Goal: Information Seeking & Learning: Understand process/instructions

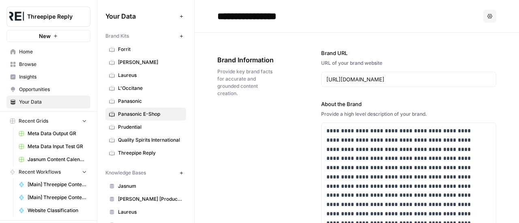
click at [43, 54] on span "Home" at bounding box center [53, 51] width 68 height 7
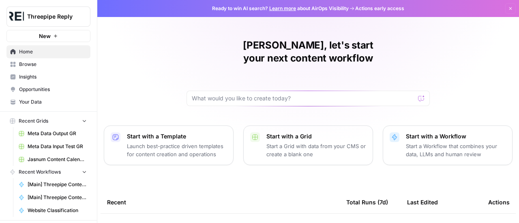
click at [35, 61] on span "Browse" at bounding box center [53, 64] width 68 height 7
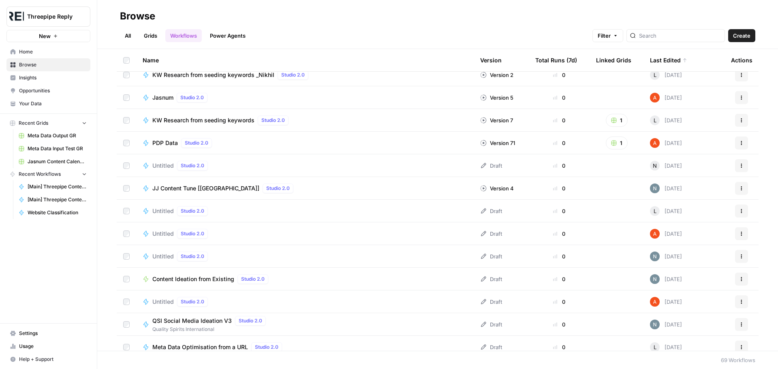
scroll to position [1286, 0]
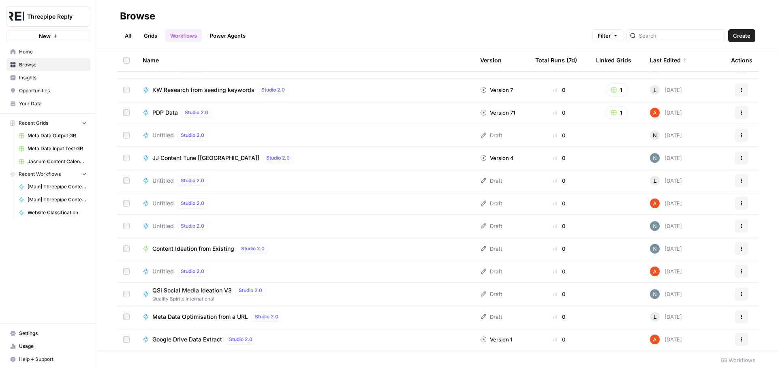
click at [158, 110] on span "PDP Data" at bounding box center [165, 113] width 26 height 8
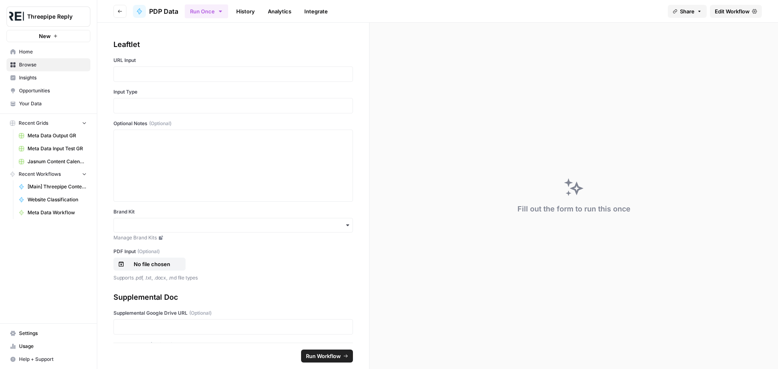
click at [518, 14] on span "Edit Workflow" at bounding box center [732, 11] width 35 height 8
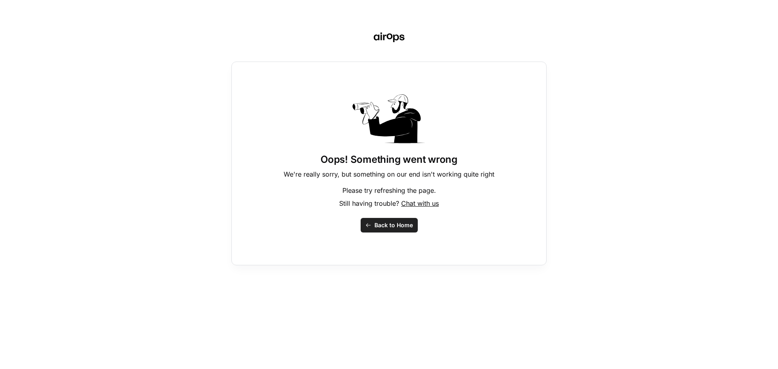
click at [376, 223] on span "Back to Home" at bounding box center [393, 225] width 38 height 8
click at [372, 224] on button "Back to Home" at bounding box center [389, 225] width 57 height 15
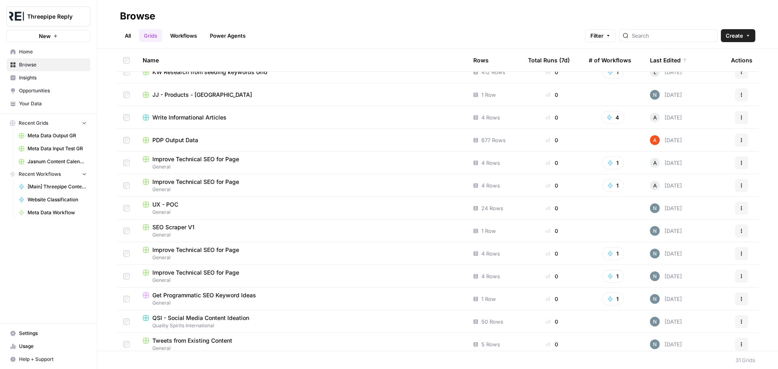
scroll to position [284, 0]
click at [735, 143] on button "Actions" at bounding box center [741, 139] width 13 height 13
click at [176, 141] on span "PDP Output Data" at bounding box center [175, 140] width 46 height 8
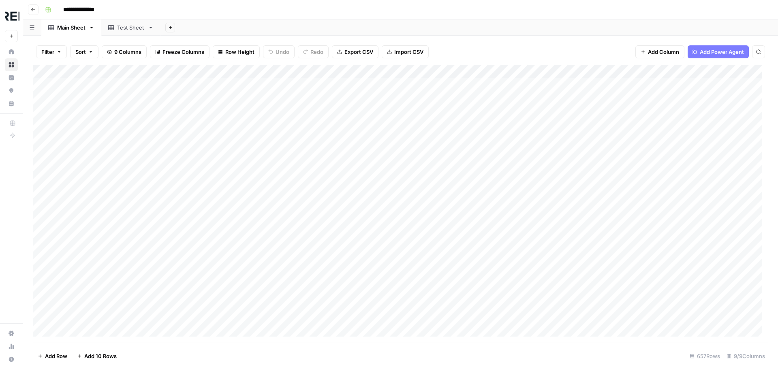
click at [124, 30] on div "Test Sheet" at bounding box center [131, 27] width 28 height 8
click at [77, 32] on link "Main Sheet" at bounding box center [71, 27] width 60 height 16
click at [31, 11] on icon "button" at bounding box center [33, 9] width 5 height 5
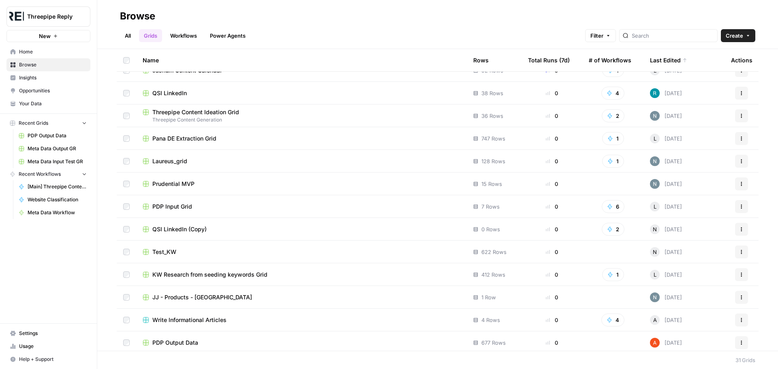
scroll to position [81, 0]
click at [199, 207] on div "PDP Input Grid" at bounding box center [302, 206] width 318 height 8
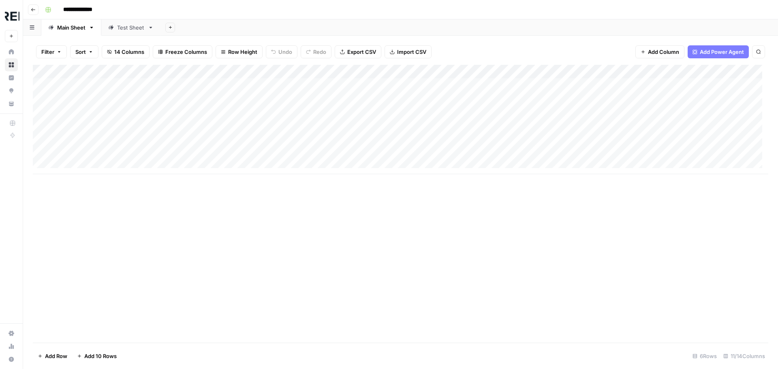
click at [685, 71] on div "Add Column" at bounding box center [400, 119] width 735 height 109
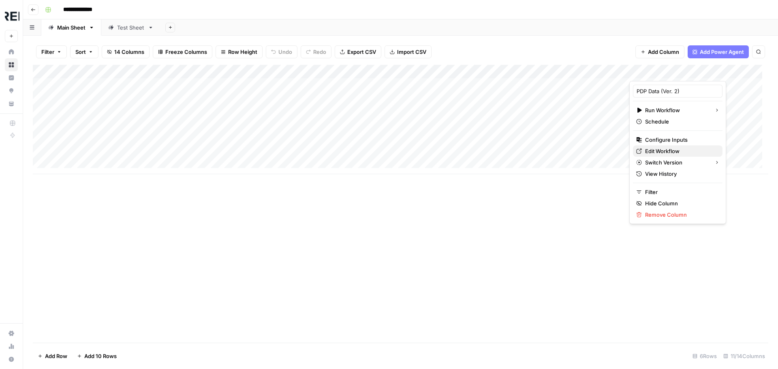
click at [670, 150] on span "Edit Workflow" at bounding box center [680, 151] width 71 height 8
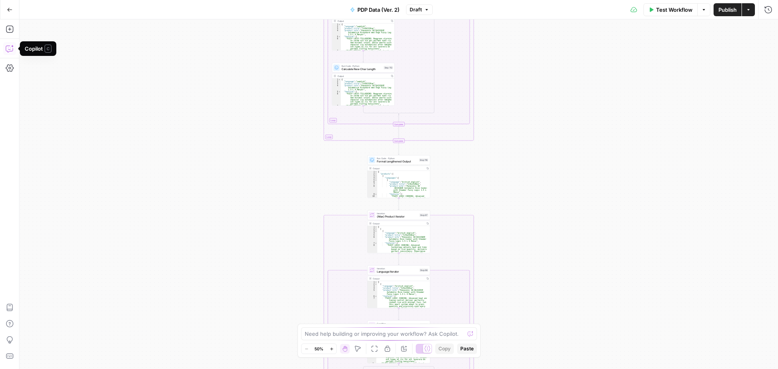
click at [9, 47] on icon "button" at bounding box center [10, 49] width 8 height 8
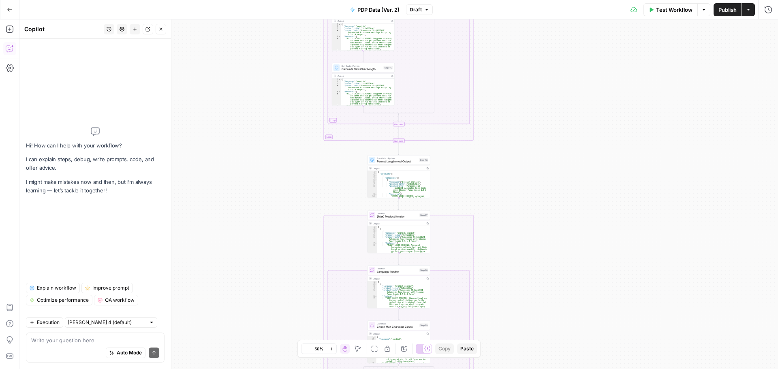
click at [44, 340] on textarea at bounding box center [95, 340] width 128 height 8
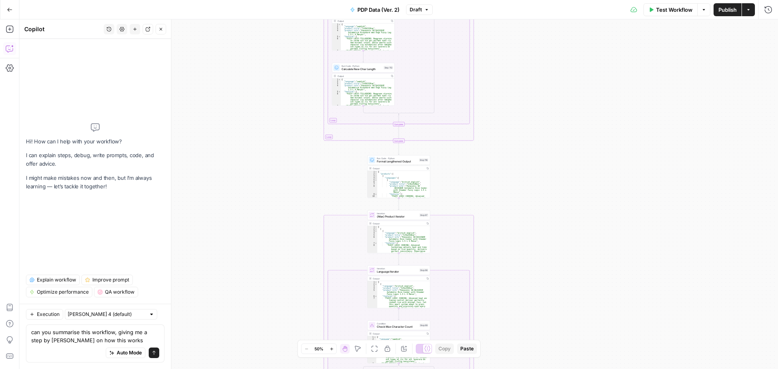
type textarea "can you summarise this workflow, giving me a step by step guide on how this wor…"
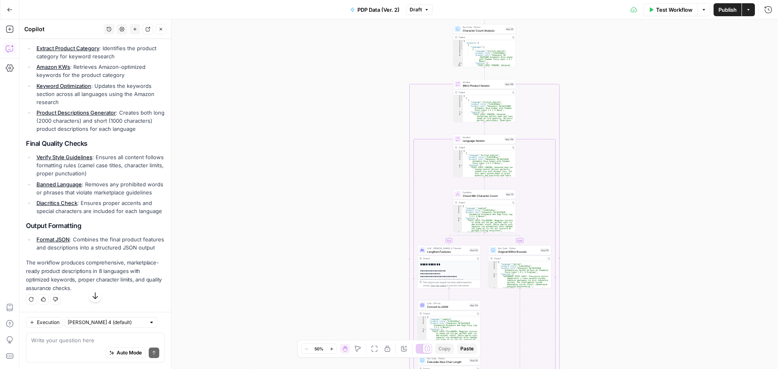
scroll to position [573, 0]
drag, startPoint x: 26, startPoint y: 94, endPoint x: 113, endPoint y: 284, distance: 209.4
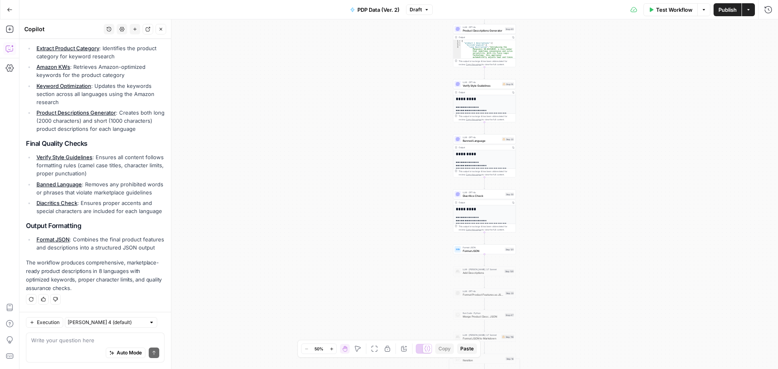
copy div "This workflow creates multilingual product descriptions from various input sour…"
click at [71, 340] on div "Auto Mode will automatically modify and execute the workflow" at bounding box center [119, 332] width 114 height 15
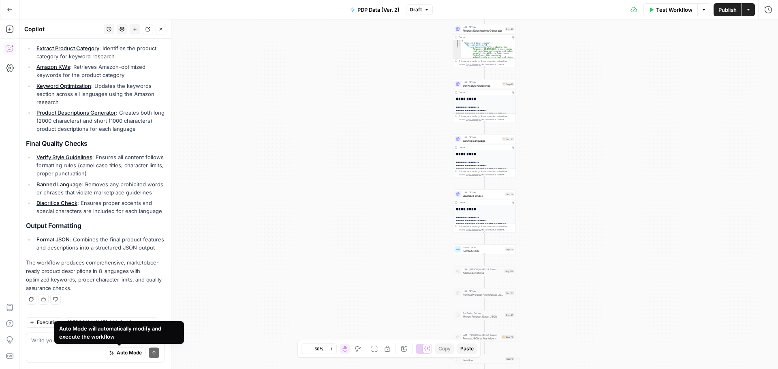
click at [46, 345] on div "Auto Mode Send" at bounding box center [95, 353] width 128 height 18
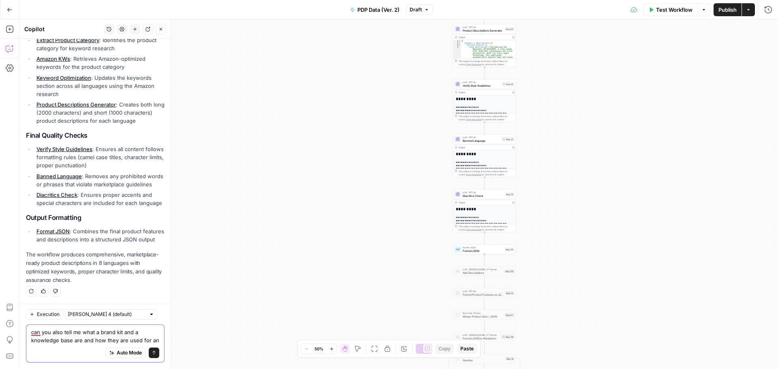
scroll to position [589, 0]
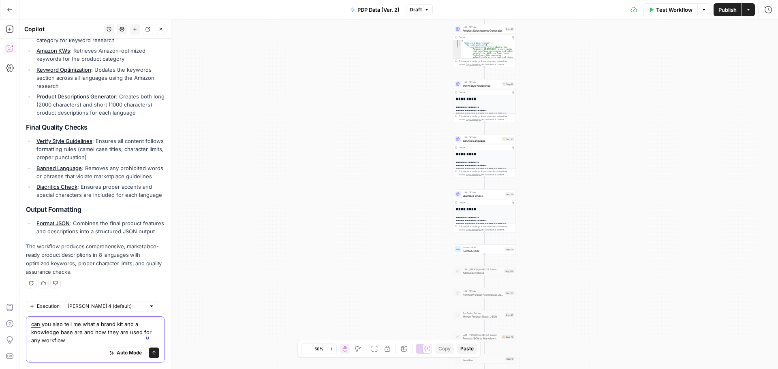
type textarea "can you also tell me what a brand kit and a knowledge base are and how they are…"
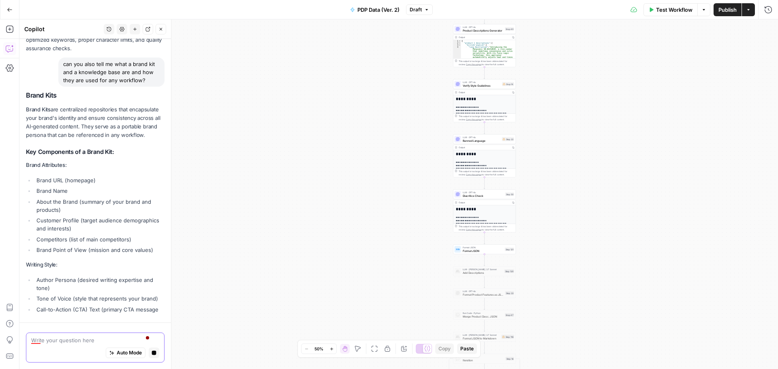
scroll to position [792, 0]
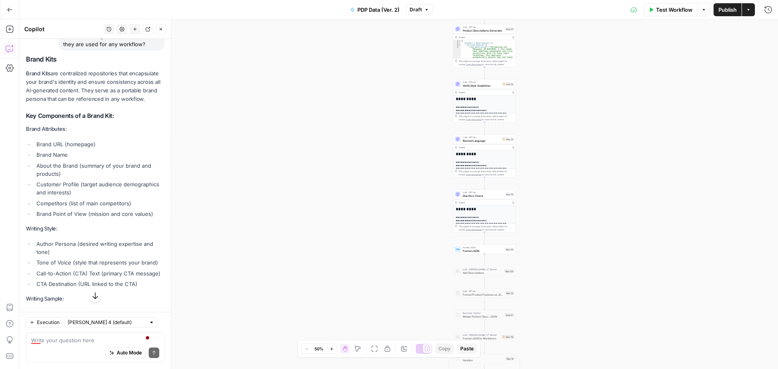
drag, startPoint x: 62, startPoint y: 137, endPoint x: 97, endPoint y: 172, distance: 49.6
click at [97, 104] on p "Brand Kits are centralized repositories that encapsulate your brand's identity …" at bounding box center [95, 86] width 139 height 34
click at [67, 104] on p "Brand Kits are centralized repositories that encapsulate your brand's identity …" at bounding box center [95, 86] width 139 height 34
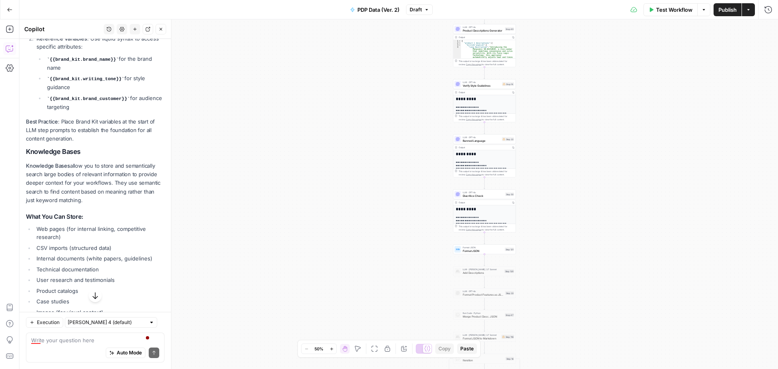
scroll to position [1157, 0]
drag, startPoint x: 26, startPoint y: 140, endPoint x: 75, endPoint y: 218, distance: 91.9
click at [75, 218] on div "Brand Kits Brand Kits are centralized repositories that encapsulate your brand'…" at bounding box center [95, 159] width 139 height 936
copy div "Brand Kits are centralized repositories that encapsulate your brand's identity …"
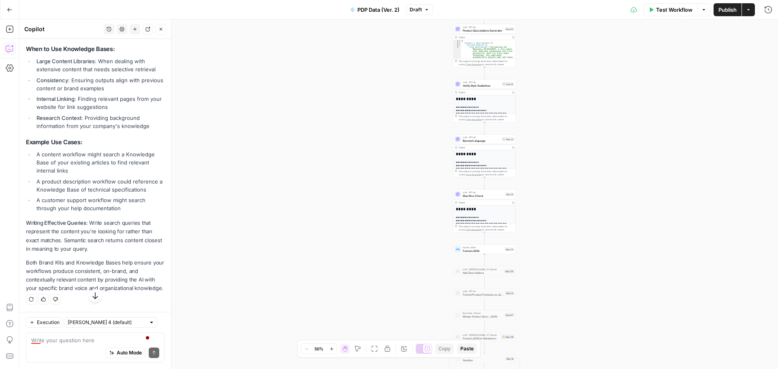
scroll to position [1582, 0]
drag, startPoint x: 26, startPoint y: 247, endPoint x: 105, endPoint y: 286, distance: 87.7
copy div "Knowledge Bases allow you to store and semantically search large bodies of rele…"
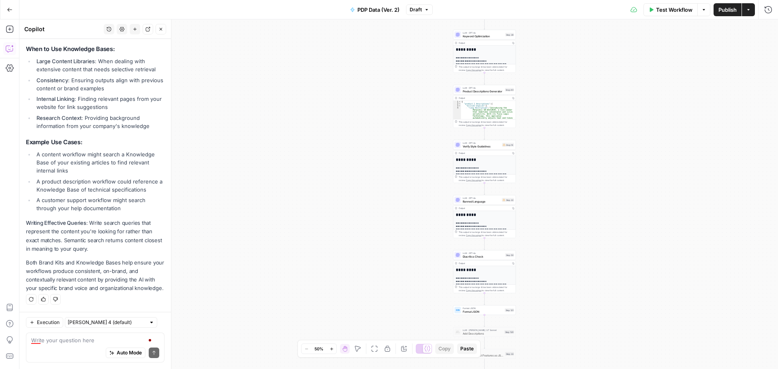
click at [330, 205] on div "**********" at bounding box center [398, 194] width 758 height 350
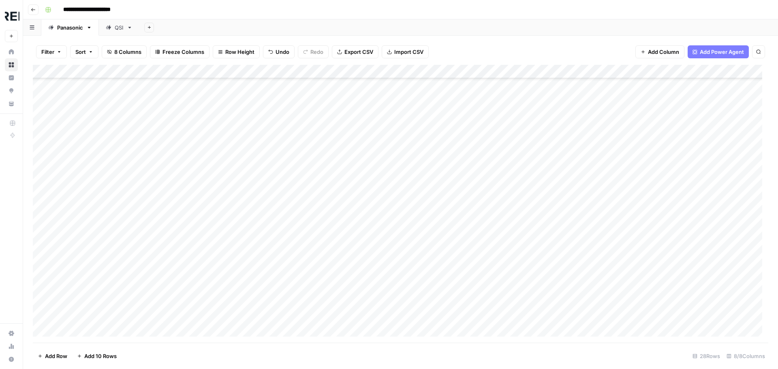
scroll to position [100, 0]
click at [30, 9] on button "Go back" at bounding box center [33, 9] width 11 height 11
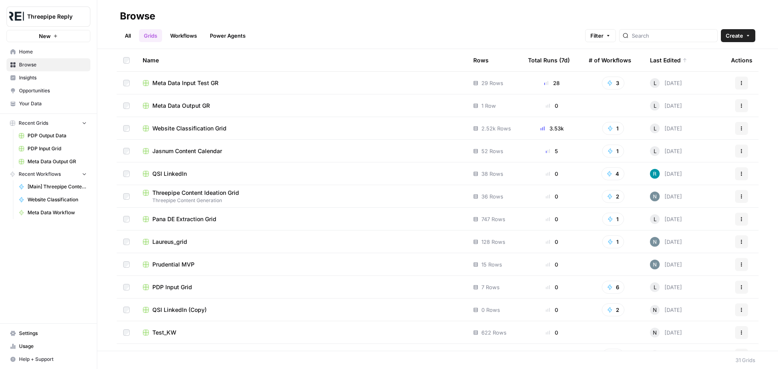
click at [184, 31] on link "Workflows" at bounding box center [183, 35] width 36 height 13
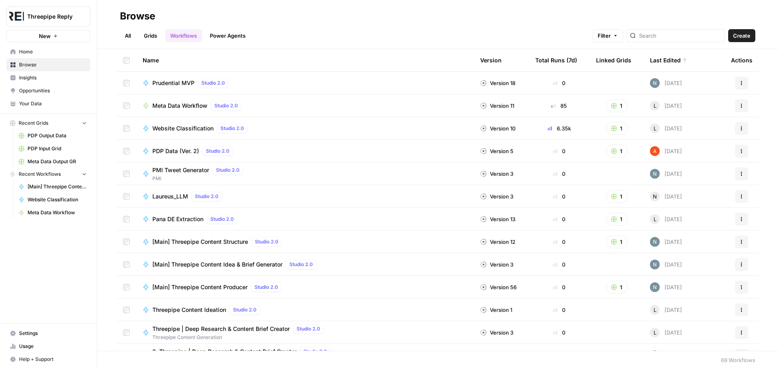
click at [678, 40] on div at bounding box center [675, 35] width 98 height 13
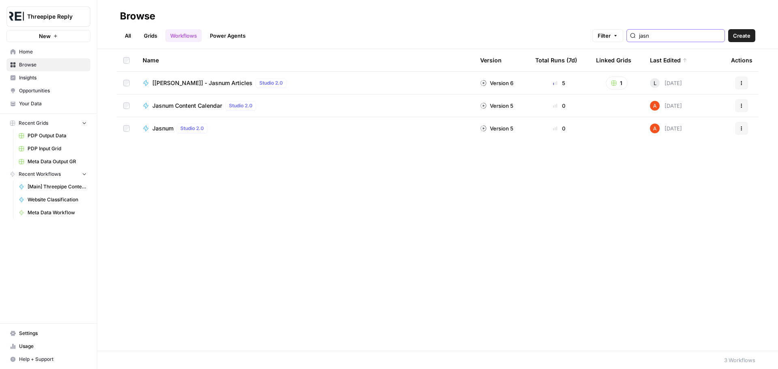
type input "jasn"
click at [187, 85] on span "[[PERSON_NAME]] - Jasnum Articles" at bounding box center [202, 83] width 100 height 8
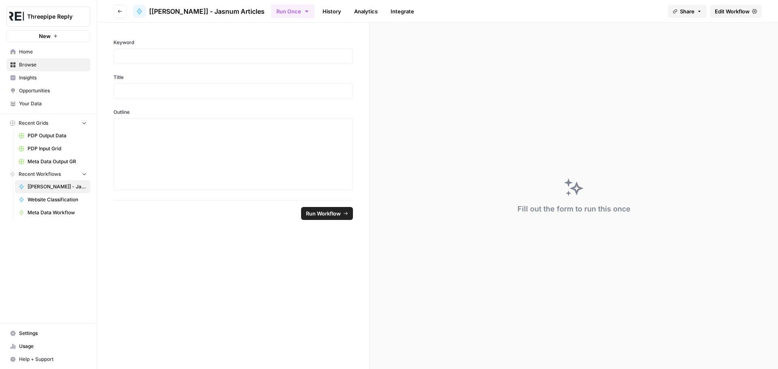
click at [724, 10] on span "Edit Workflow" at bounding box center [732, 11] width 35 height 8
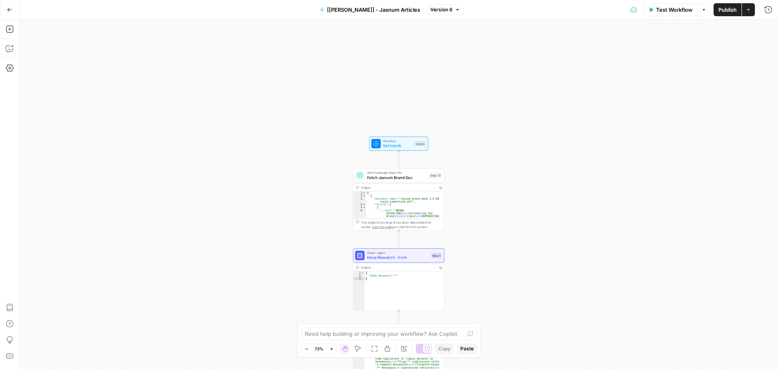
click at [13, 14] on button "Go Back" at bounding box center [9, 9] width 15 height 15
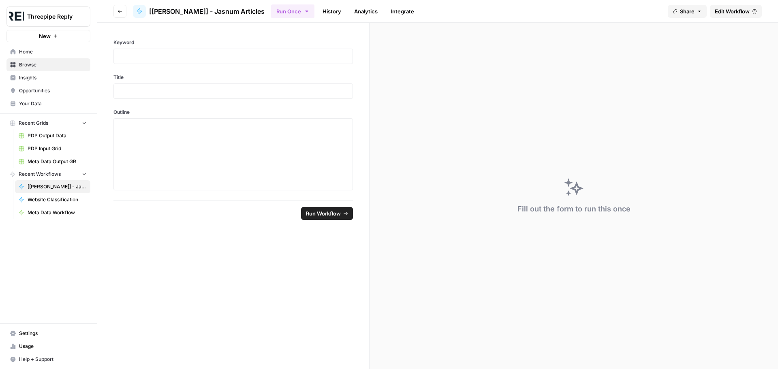
click at [119, 14] on button "Go back" at bounding box center [119, 11] width 13 height 13
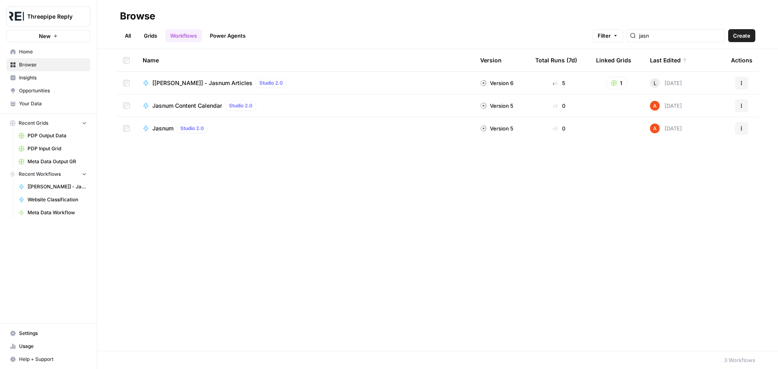
click at [193, 109] on span "Jasnum Content Calendar" at bounding box center [187, 106] width 70 height 8
click at [208, 81] on span "[[PERSON_NAME]] - Jasnum Articles" at bounding box center [202, 83] width 100 height 8
click at [150, 36] on link "Grids" at bounding box center [150, 35] width 23 height 13
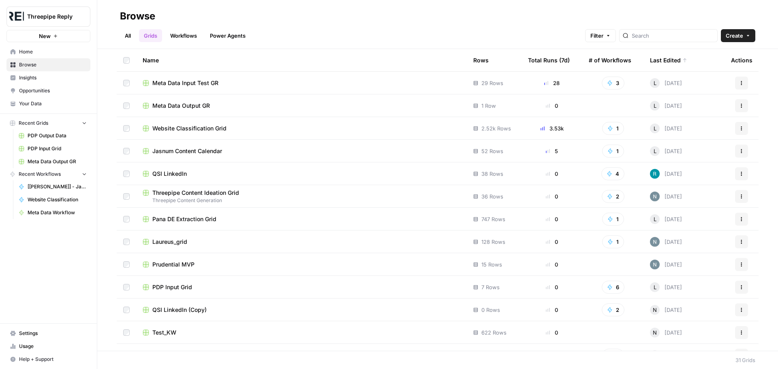
click at [186, 152] on span "Jasnum Content Calendar" at bounding box center [187, 151] width 70 height 8
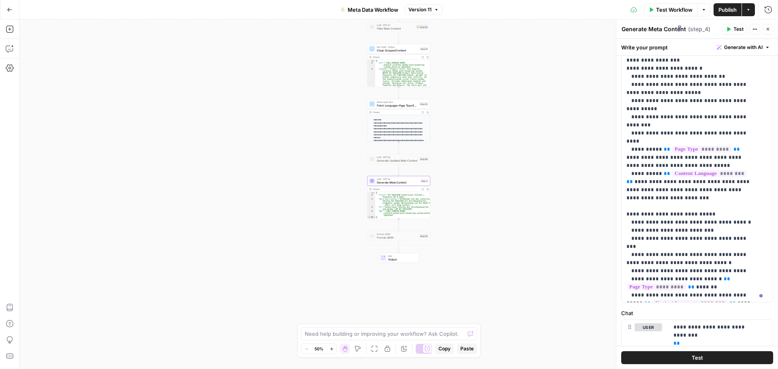
scroll to position [41, 0]
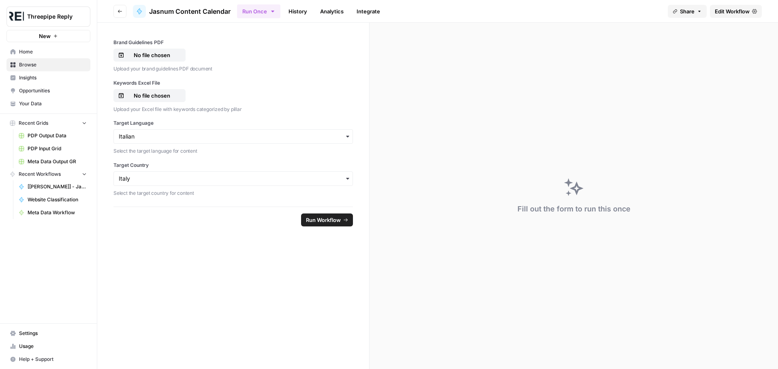
click at [723, 11] on span "Edit Workflow" at bounding box center [732, 11] width 35 height 8
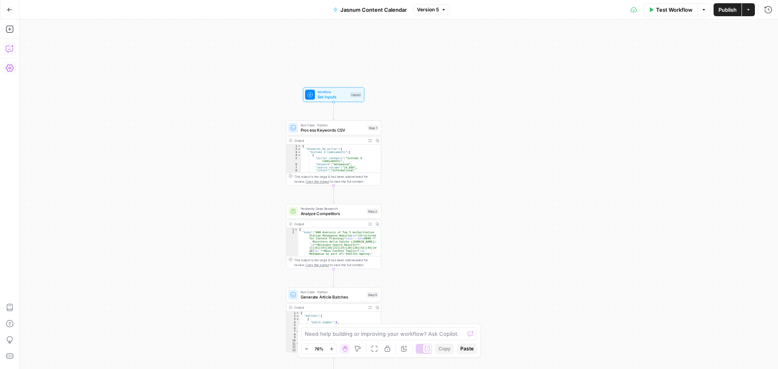
click at [11, 53] on button "Copilot" at bounding box center [9, 48] width 13 height 13
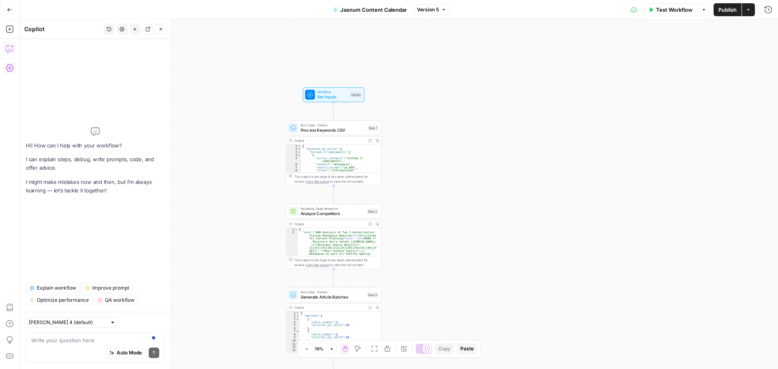
click at [95, 337] on textarea at bounding box center [95, 340] width 128 height 8
type textarea "can you summarise the workflow step by step?"
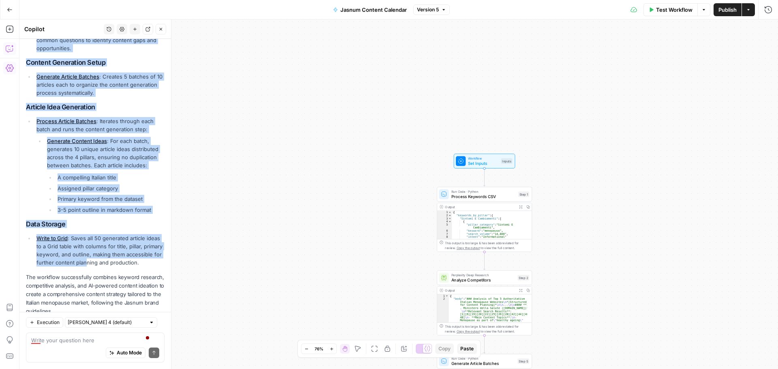
scroll to position [270, 0]
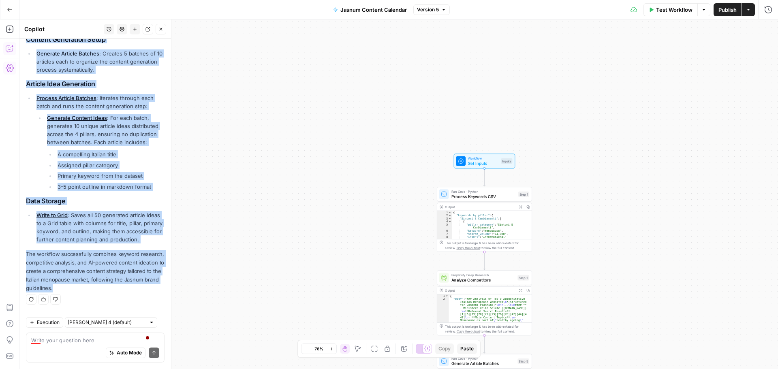
drag, startPoint x: 26, startPoint y: 133, endPoint x: 133, endPoint y: 290, distance: 190.4
click at [133, 290] on div "Hi! How can I help with your workflow? I can explain steps, debug, write prompt…" at bounding box center [95, 44] width 152 height 535
copy div "This workflow generates 50 article ideas for a menopause-focused blog in Italia…"
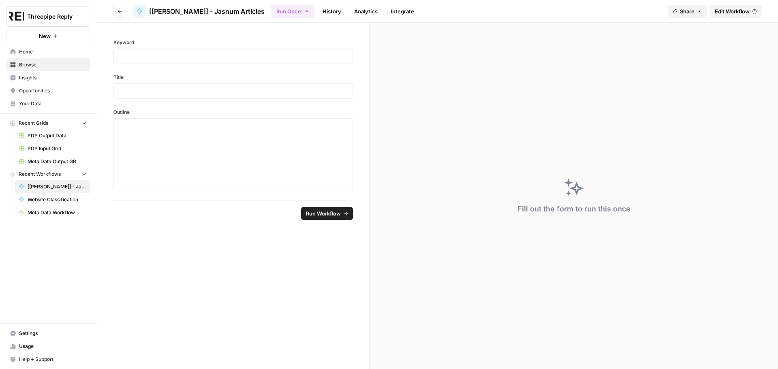
click at [737, 14] on span "Edit Workflow" at bounding box center [732, 11] width 35 height 8
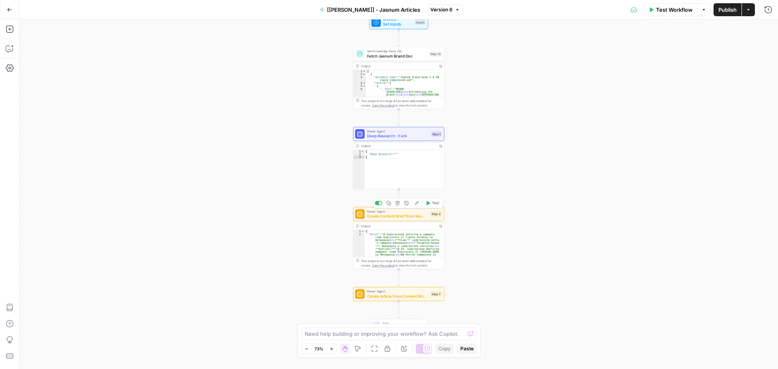
click at [402, 218] on span "Create Content Brief from Keyword - Fork" at bounding box center [397, 216] width 61 height 6
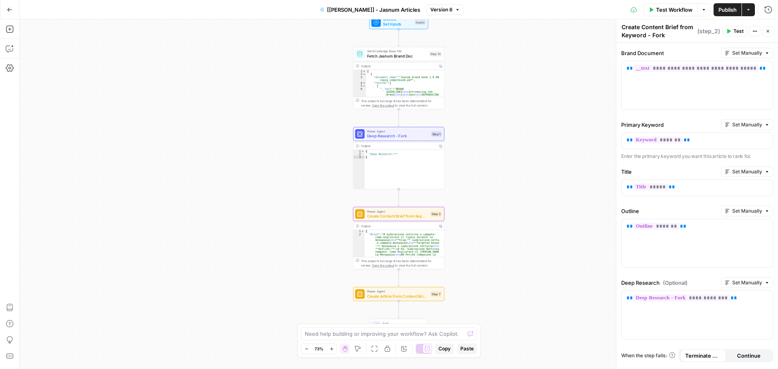
scroll to position [31, 0]
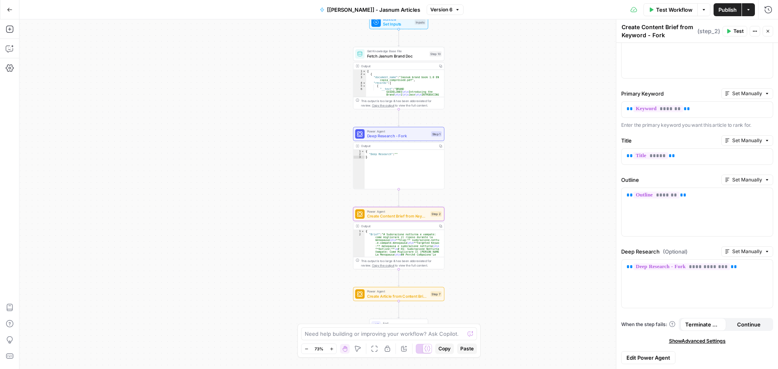
click at [767, 33] on icon "button" at bounding box center [767, 31] width 5 height 5
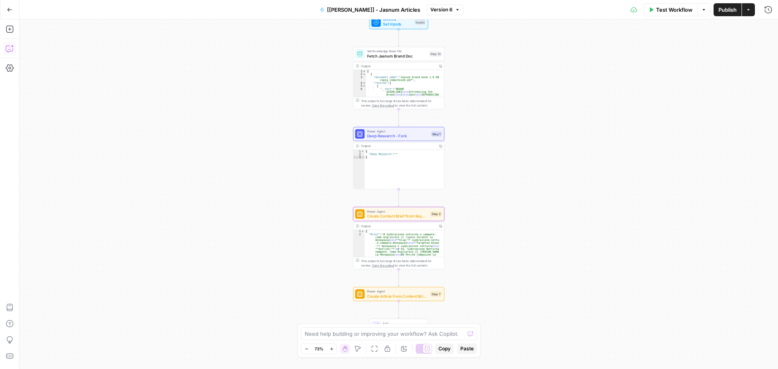
click at [10, 54] on button "Copilot" at bounding box center [9, 48] width 13 height 13
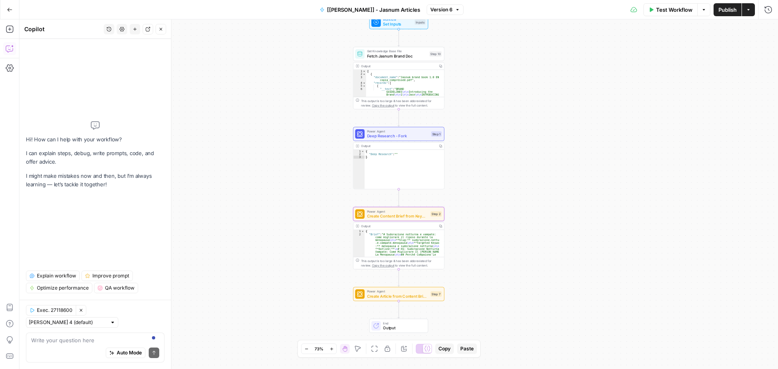
click at [83, 344] on textarea at bounding box center [95, 340] width 128 height 8
type textarea "can you summarise this workflow step by step?"
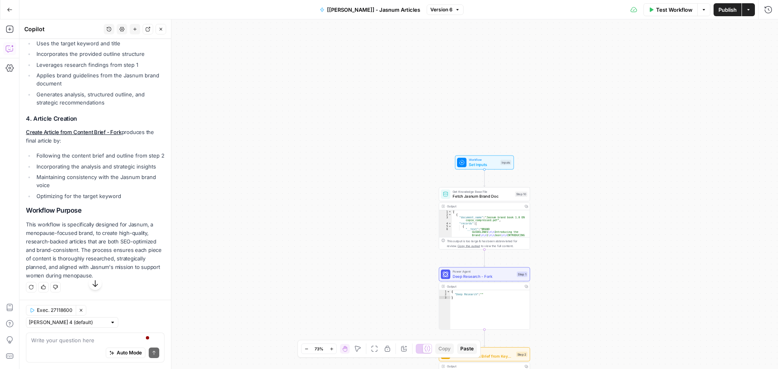
scroll to position [374, 0]
drag, startPoint x: 27, startPoint y: 132, endPoint x: 116, endPoint y: 280, distance: 172.0
click at [116, 280] on div "This workflow creates comprehensive articles for the Jasnum brand focused on me…" at bounding box center [95, 26] width 139 height 509
copy div "This workflow creates comprehensive articles for the Jasnum brand focused on me…"
